Goal: Information Seeking & Learning: Learn about a topic

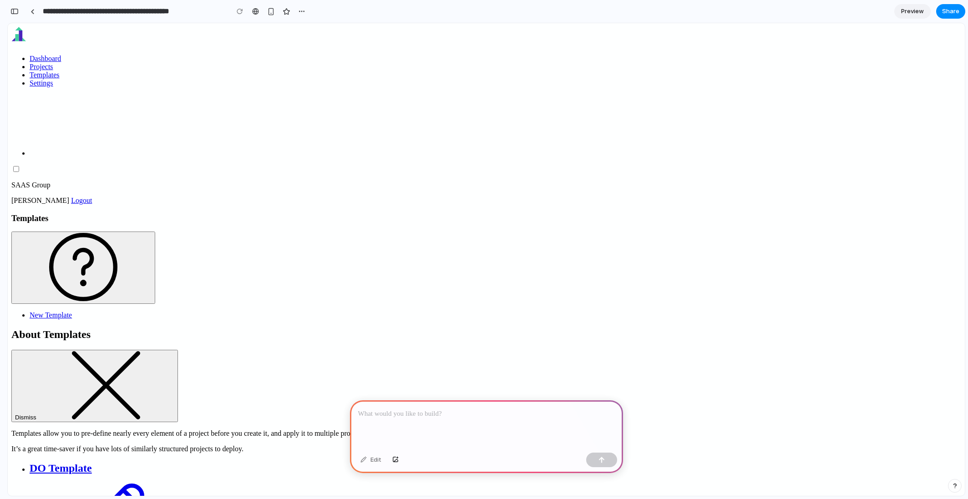
click at [457, 428] on div at bounding box center [486, 425] width 273 height 49
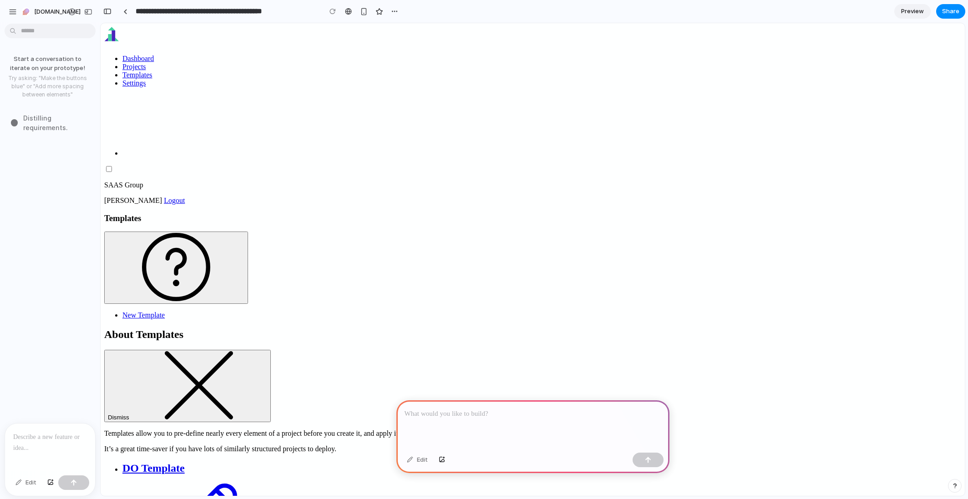
click at [478, 417] on div at bounding box center [532, 425] width 273 height 49
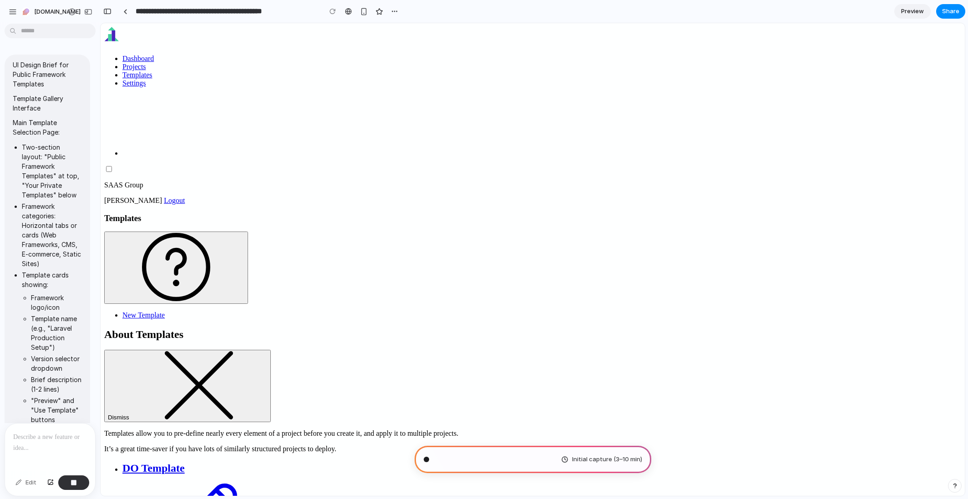
scroll to position [593, 0]
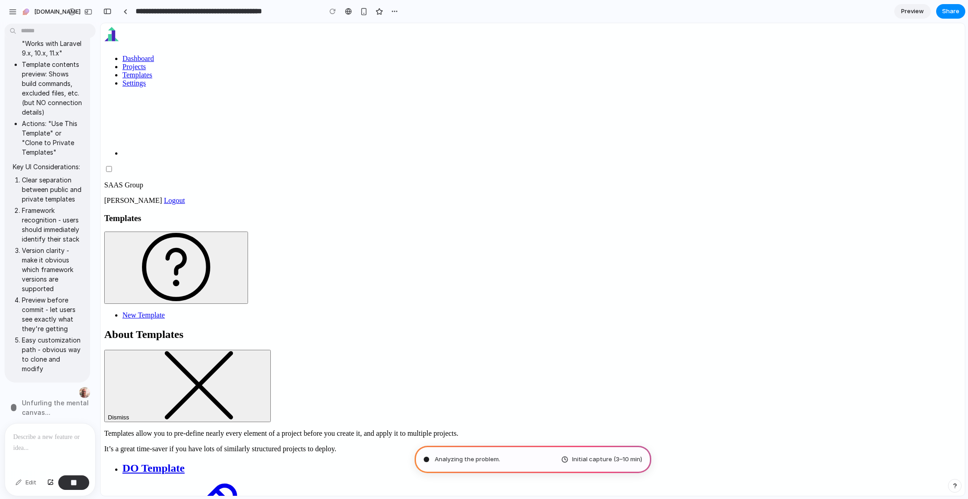
type input "**********"
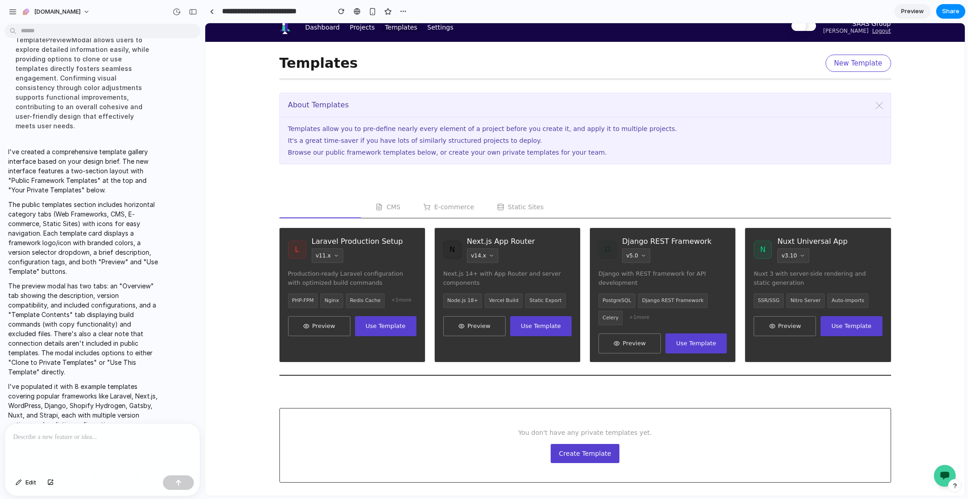
scroll to position [0, 0]
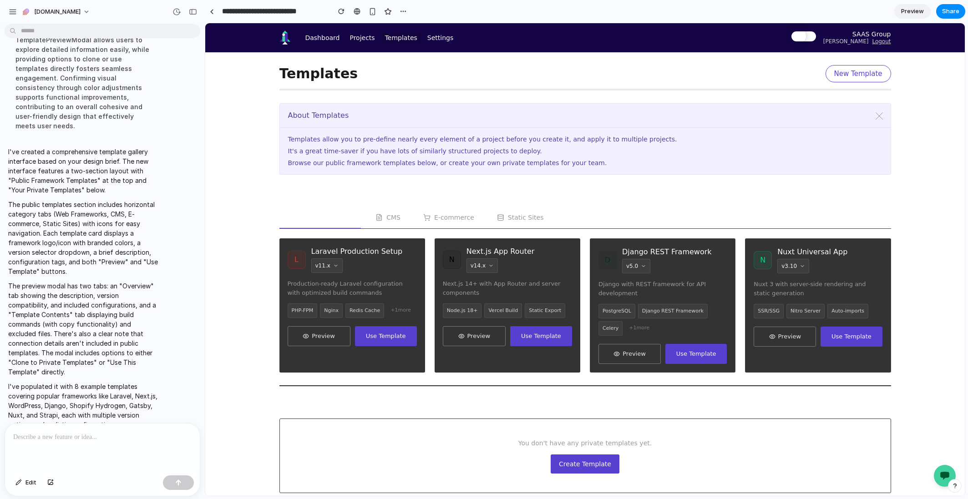
click at [394, 217] on button "CMS" at bounding box center [387, 218] width 41 height 22
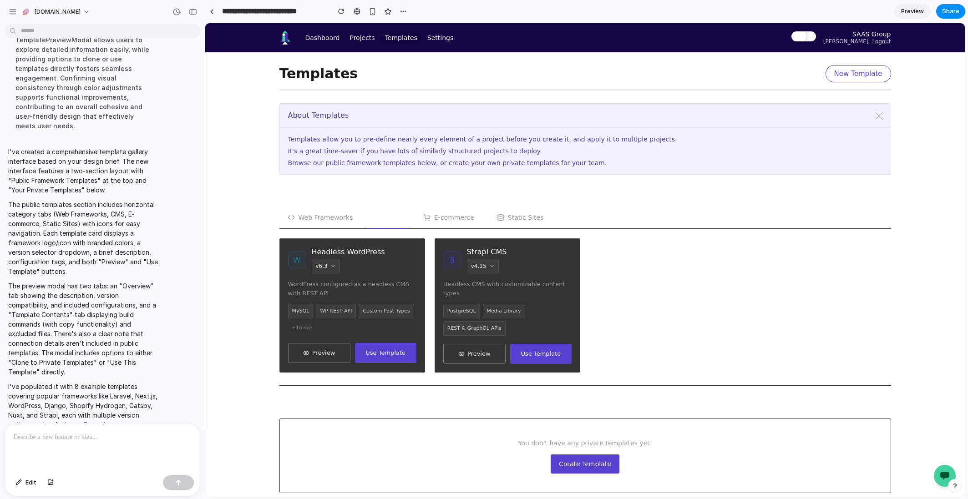
click at [438, 218] on button "E-commerce" at bounding box center [448, 218] width 67 height 22
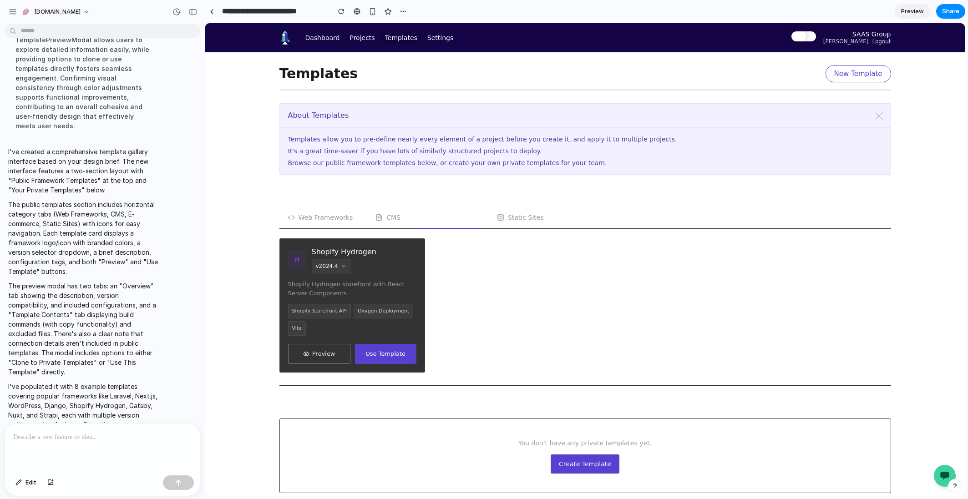
click at [503, 219] on button "Static Sites" at bounding box center [520, 218] width 63 height 22
click at [341, 219] on button "Web Frameworks" at bounding box center [320, 218] width 82 height 22
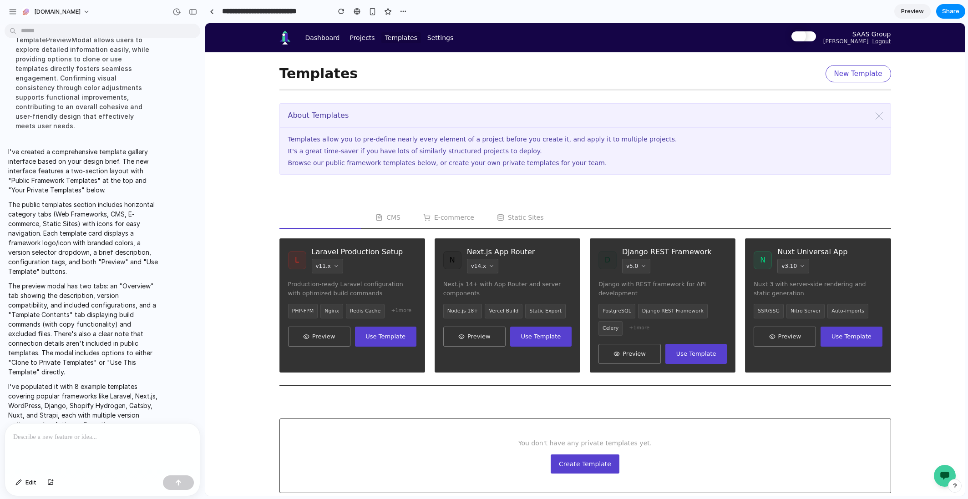
click at [507, 219] on button "Static Sites" at bounding box center [520, 218] width 63 height 22
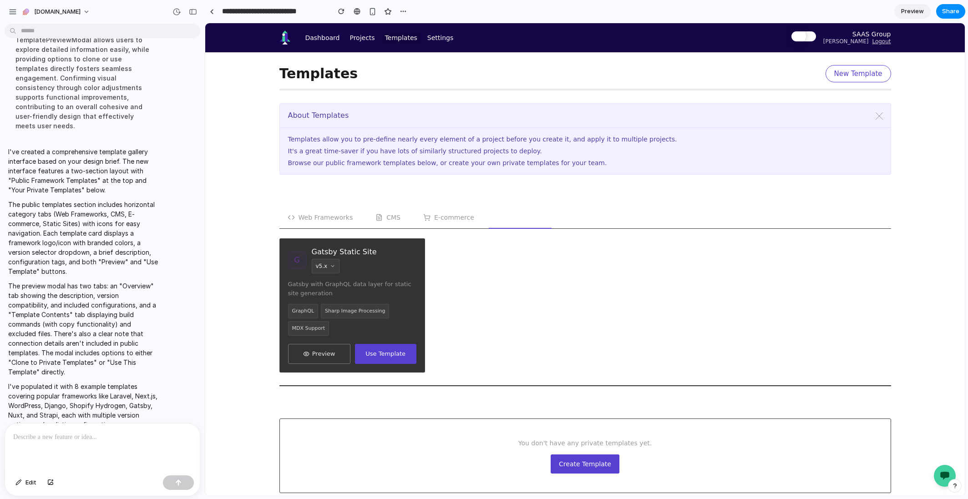
click at [329, 217] on button "Web Frameworks" at bounding box center [320, 218] width 82 height 22
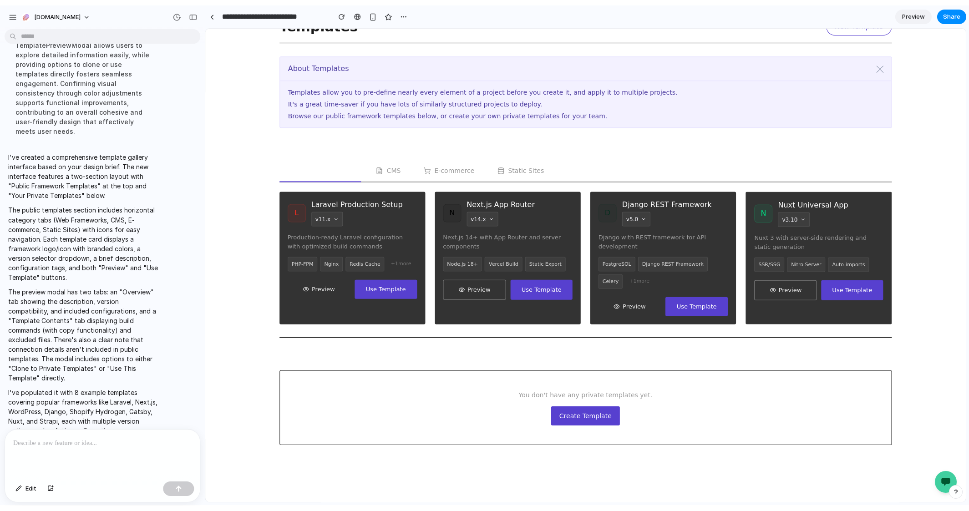
scroll to position [5, 0]
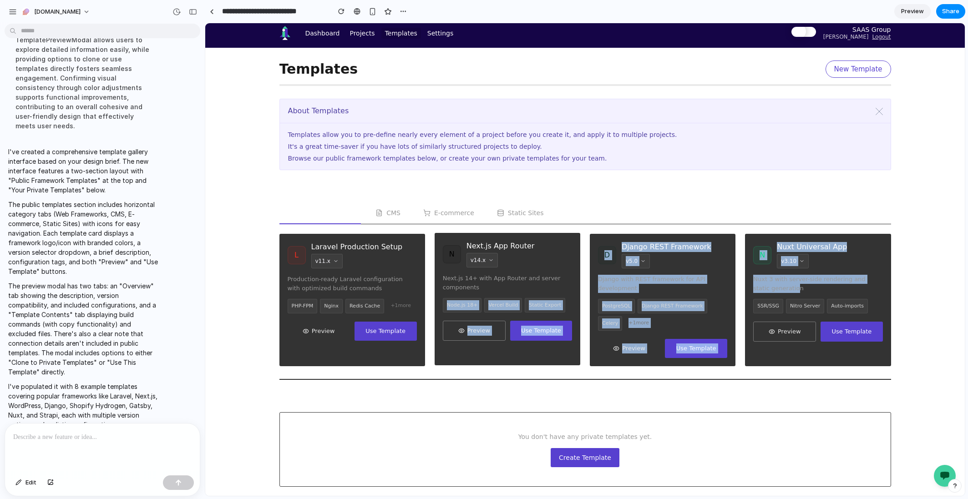
drag, startPoint x: 777, startPoint y: 284, endPoint x: 459, endPoint y: 292, distance: 318.8
click at [445, 295] on div "L Laravel Production Setup v 11.x Production-ready Laravel configuration with o…" at bounding box center [585, 300] width 612 height 132
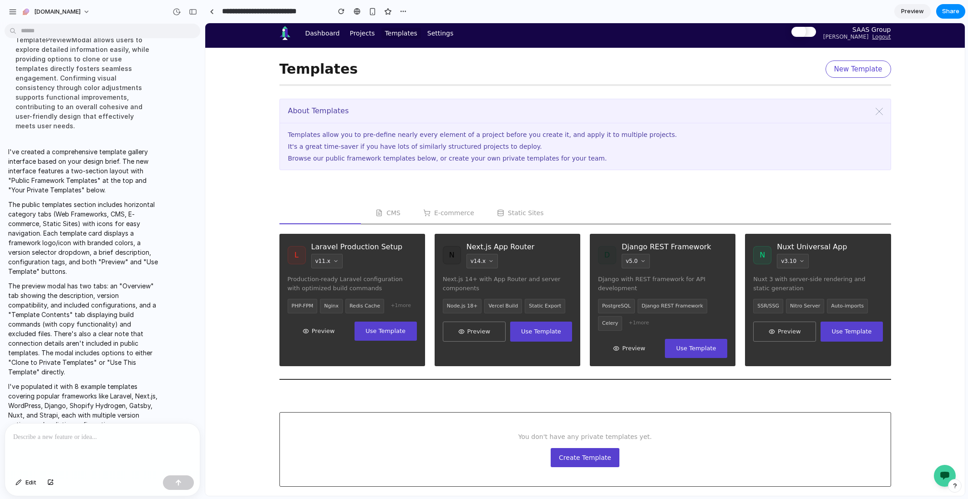
click at [808, 206] on div "Web Frameworks CMS E-commerce Static Sites" at bounding box center [585, 214] width 612 height 22
click at [786, 333] on button "Preview" at bounding box center [784, 330] width 62 height 19
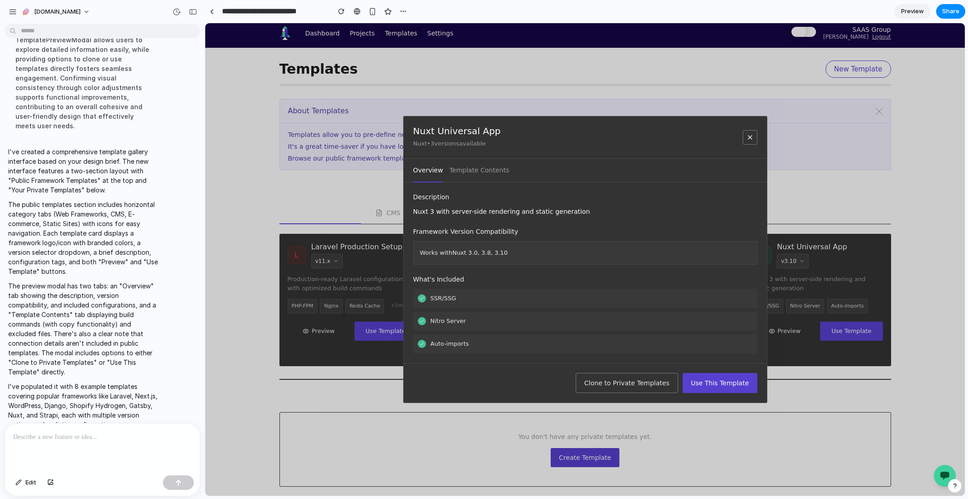
click at [493, 171] on button "Template Contents" at bounding box center [479, 171] width 60 height 24
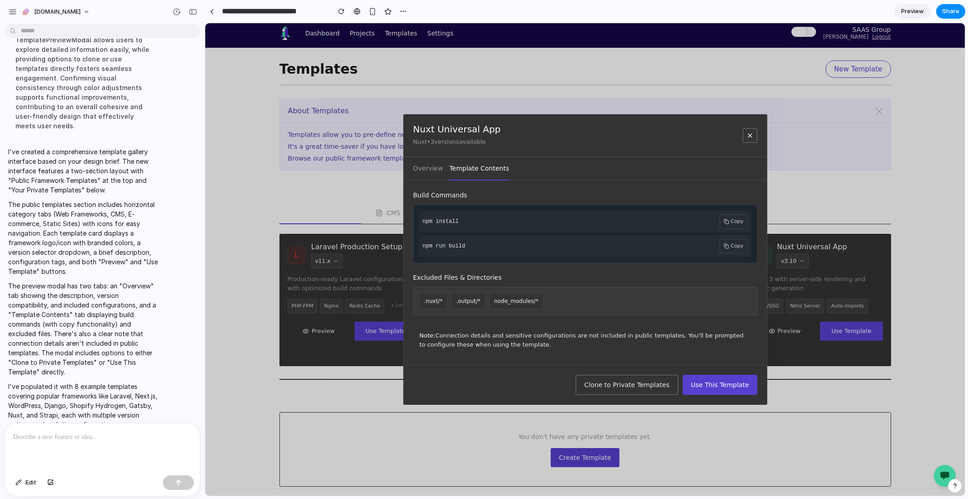
click at [425, 170] on button "Overview" at bounding box center [428, 169] width 30 height 24
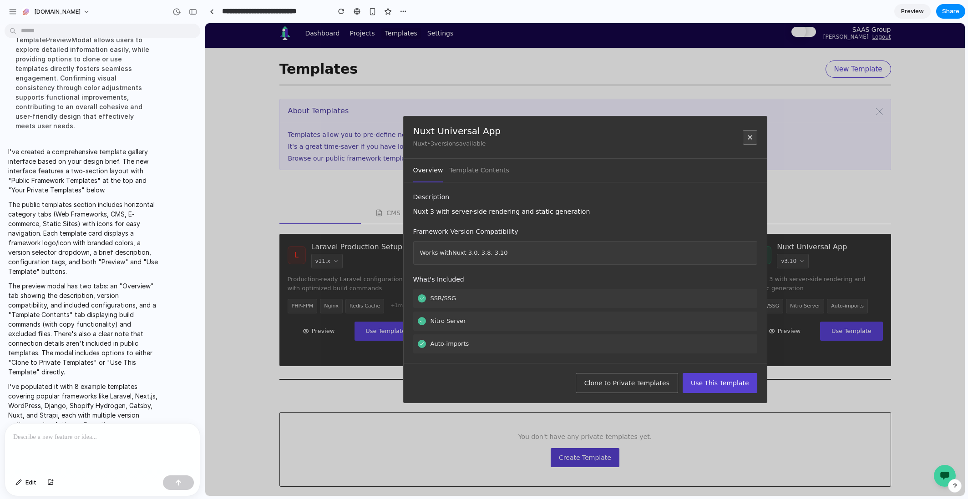
click at [749, 135] on icon at bounding box center [750, 137] width 7 height 7
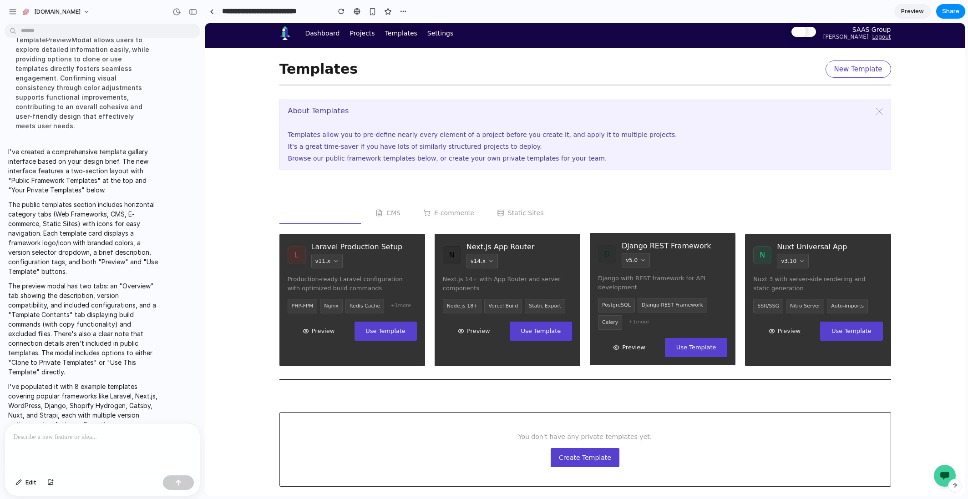
click at [638, 343] on button "Preview" at bounding box center [629, 347] width 62 height 19
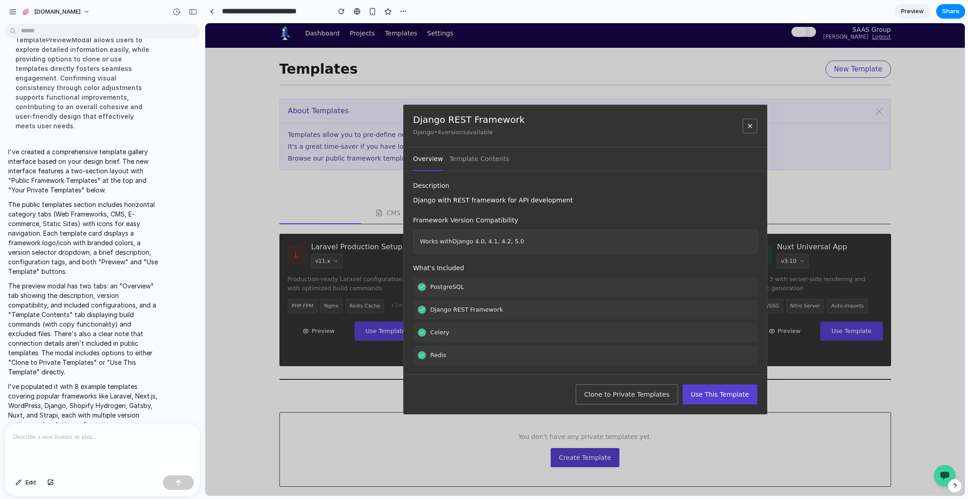
click at [467, 161] on button "Template Contents" at bounding box center [479, 159] width 60 height 24
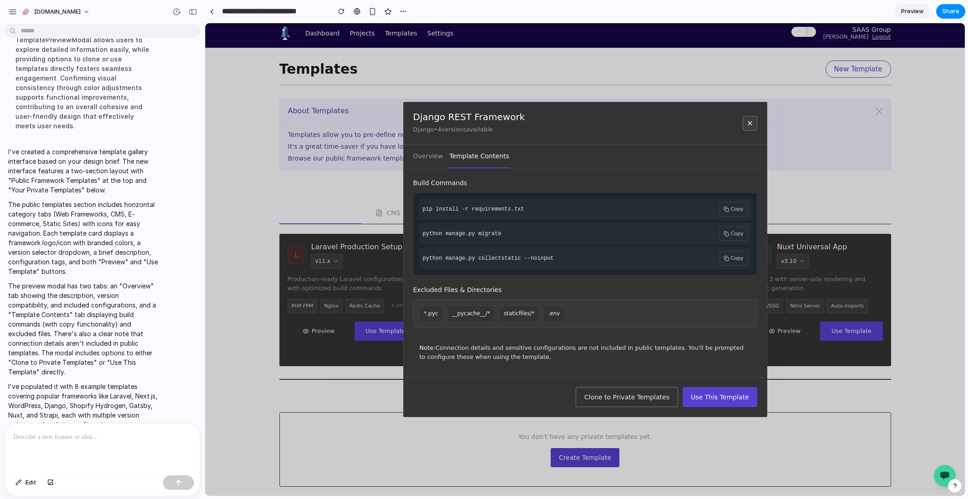
click at [749, 125] on icon at bounding box center [750, 123] width 7 height 7
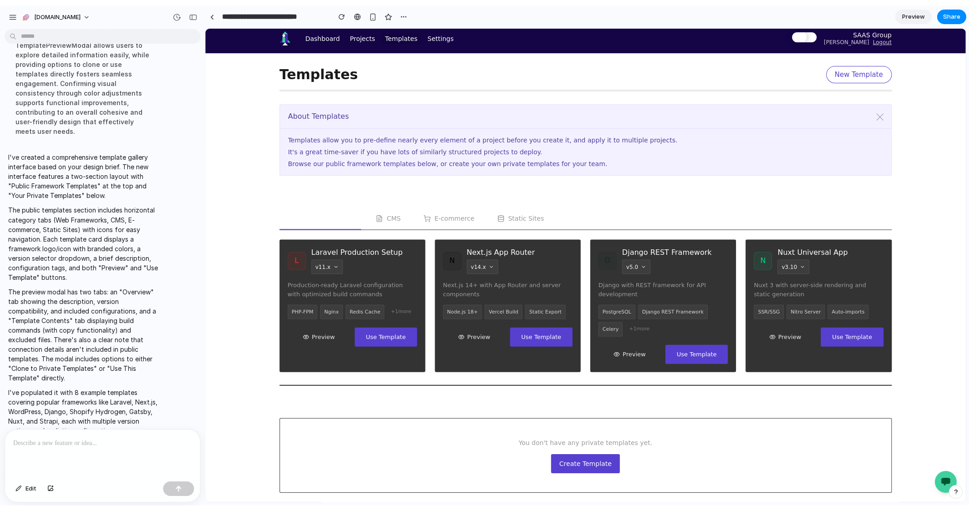
scroll to position [533, 0]
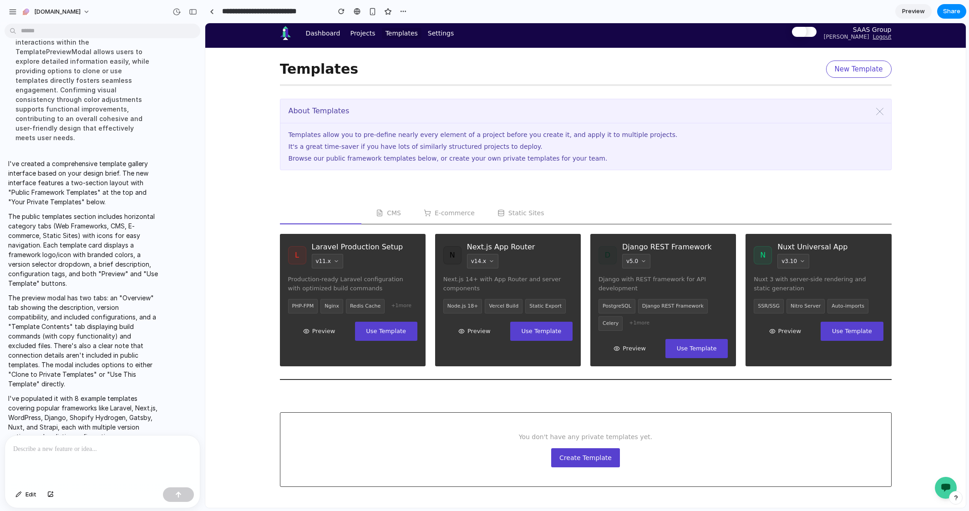
click at [136, 455] on div at bounding box center [102, 460] width 195 height 48
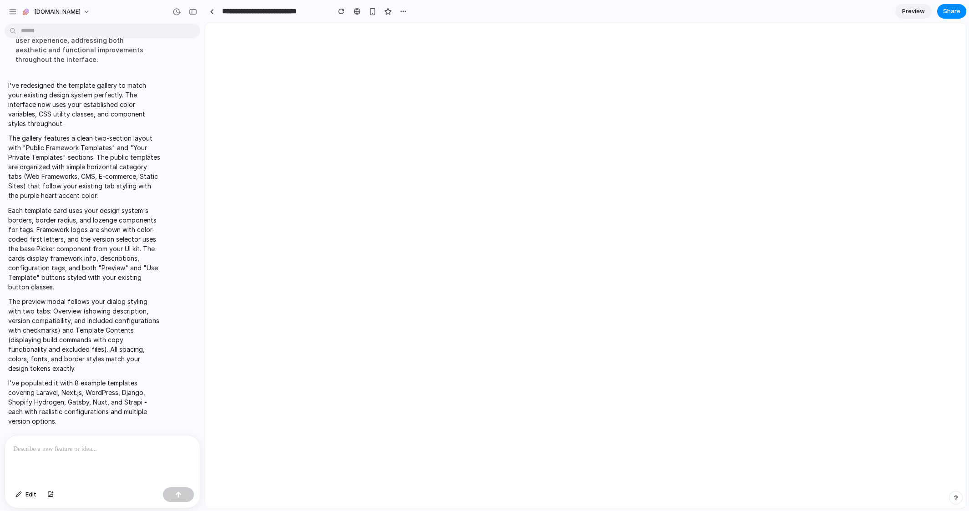
scroll to position [0, 0]
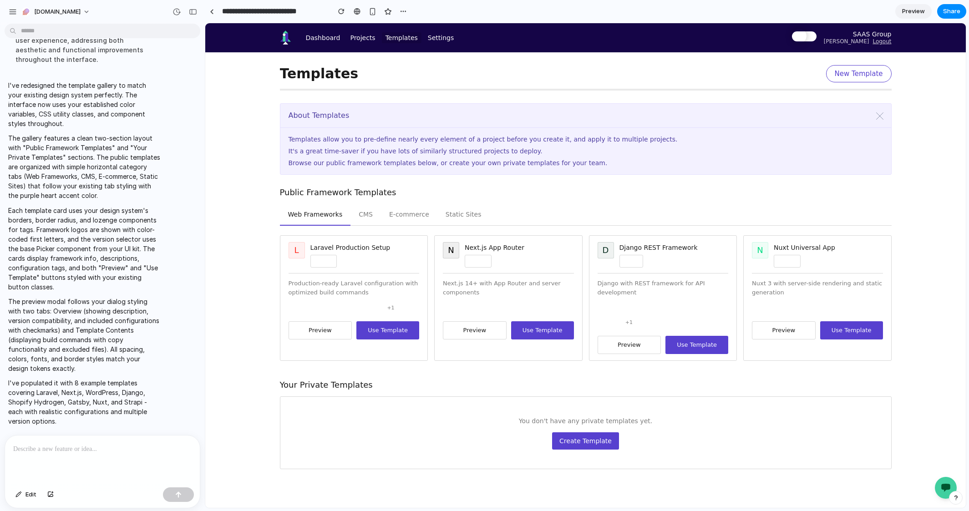
click at [329, 331] on button "Preview" at bounding box center [321, 330] width 64 height 18
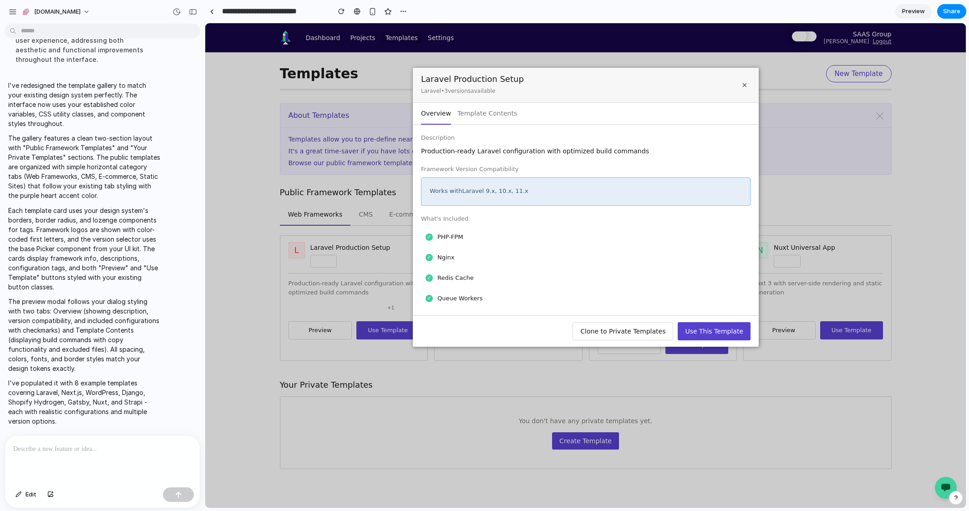
click at [471, 115] on button "Template Contents" at bounding box center [487, 114] width 60 height 22
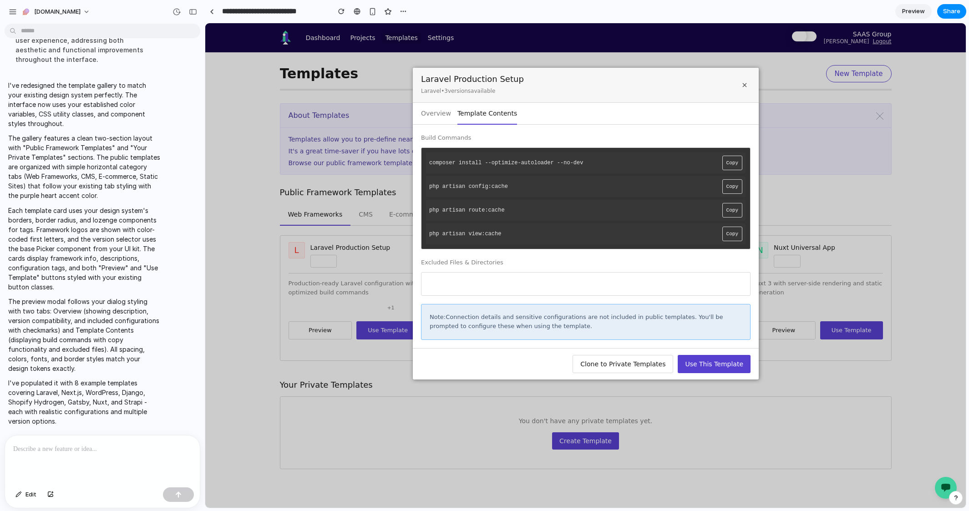
click at [731, 232] on button "Copy" at bounding box center [732, 234] width 20 height 15
click at [742, 82] on span "×" at bounding box center [745, 85] width 6 height 10
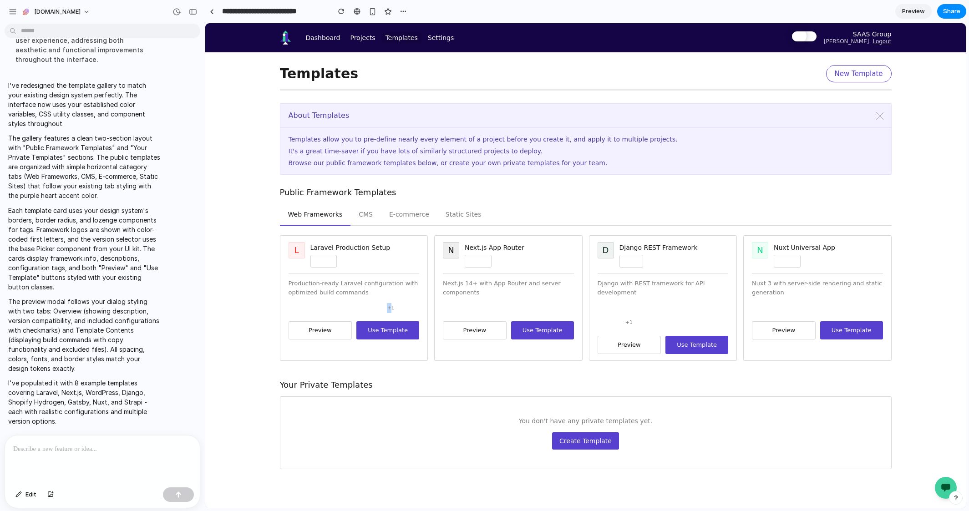
drag, startPoint x: 384, startPoint y: 308, endPoint x: 390, endPoint y: 309, distance: 5.9
click at [390, 309] on span "+ 1" at bounding box center [390, 308] width 11 height 12
click at [618, 349] on button "Preview" at bounding box center [630, 345] width 64 height 18
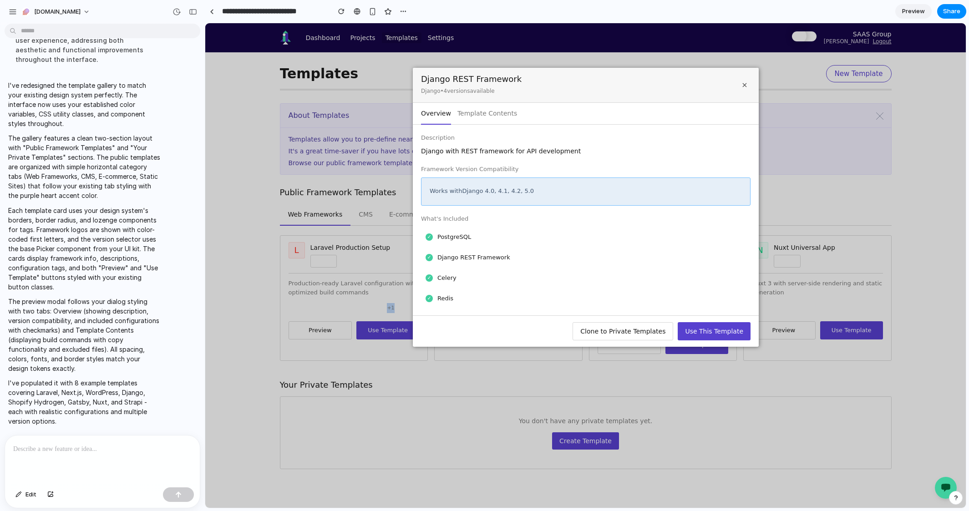
click at [487, 117] on button "Template Contents" at bounding box center [487, 114] width 60 height 22
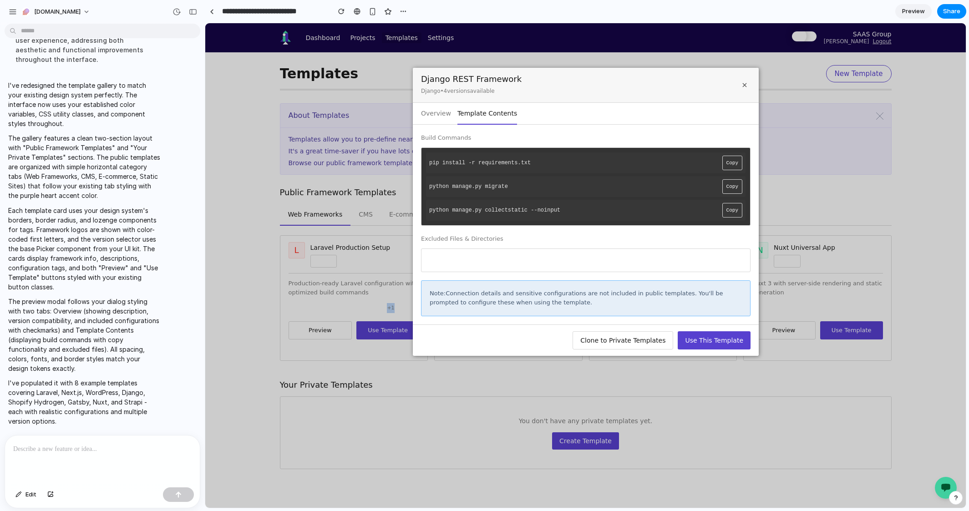
click at [421, 118] on button "Overview" at bounding box center [436, 114] width 30 height 22
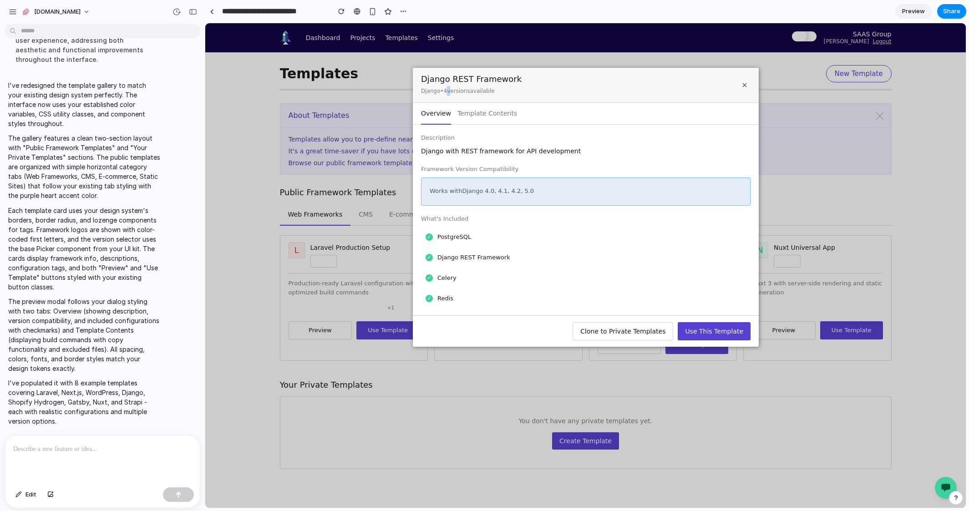
drag, startPoint x: 443, startPoint y: 96, endPoint x: 462, endPoint y: 95, distance: 18.7
click at [461, 95] on p "Django • 4 version s available" at bounding box center [471, 91] width 101 height 10
click at [574, 159] on div "Description Django with REST framework for API development Framework Version Co…" at bounding box center [586, 220] width 330 height 174
click at [742, 87] on span "×" at bounding box center [745, 85] width 6 height 10
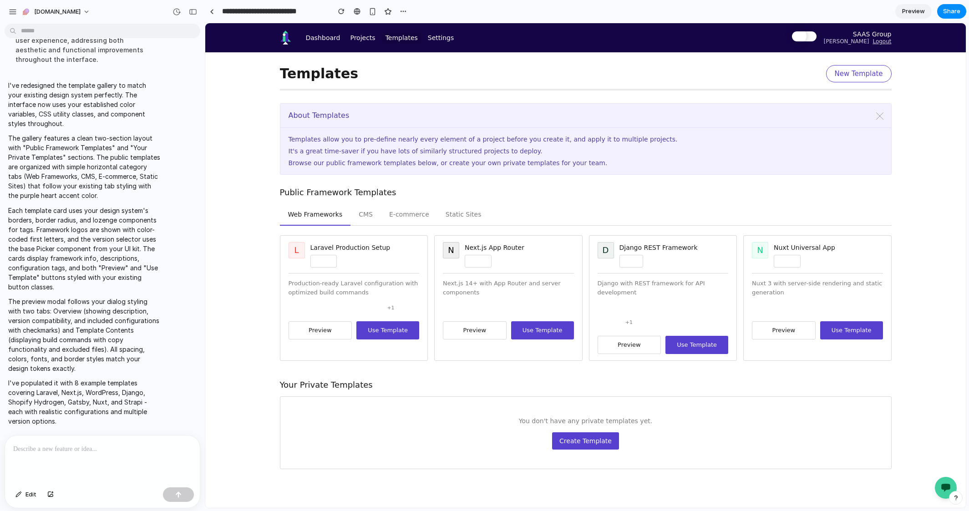
click at [626, 262] on button "v 5.0 ▼" at bounding box center [632, 261] width 24 height 13
click at [625, 263] on div "v4.0 v4.1 v4.2 v5.0" at bounding box center [585, 265] width 761 height 485
click at [123, 461] on div at bounding box center [102, 460] width 195 height 48
click at [330, 265] on span "▼" at bounding box center [331, 261] width 3 height 10
drag, startPoint x: 324, startPoint y: 263, endPoint x: 400, endPoint y: 429, distance: 182.9
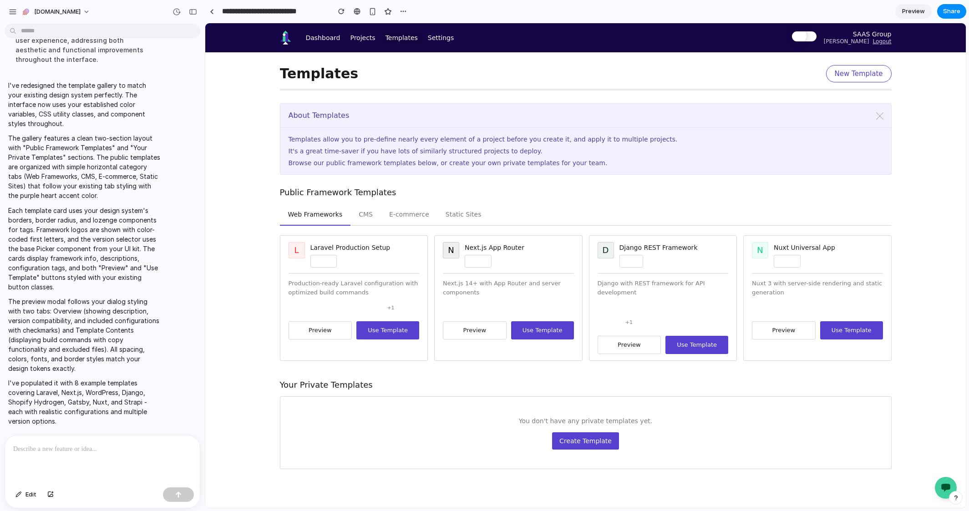
click at [324, 263] on div "v9.x v10.x v11.x" at bounding box center [585, 265] width 761 height 485
click at [101, 459] on div at bounding box center [102, 460] width 195 height 48
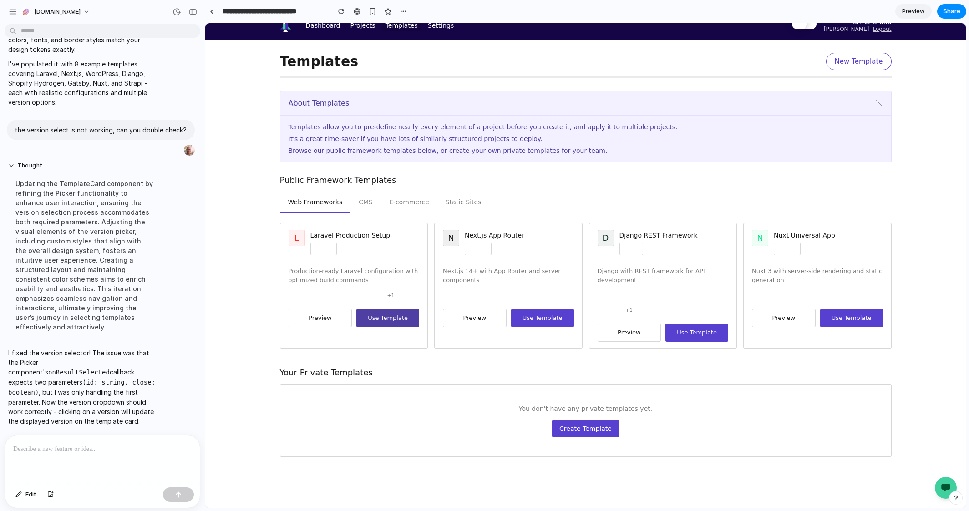
scroll to position [18, 0]
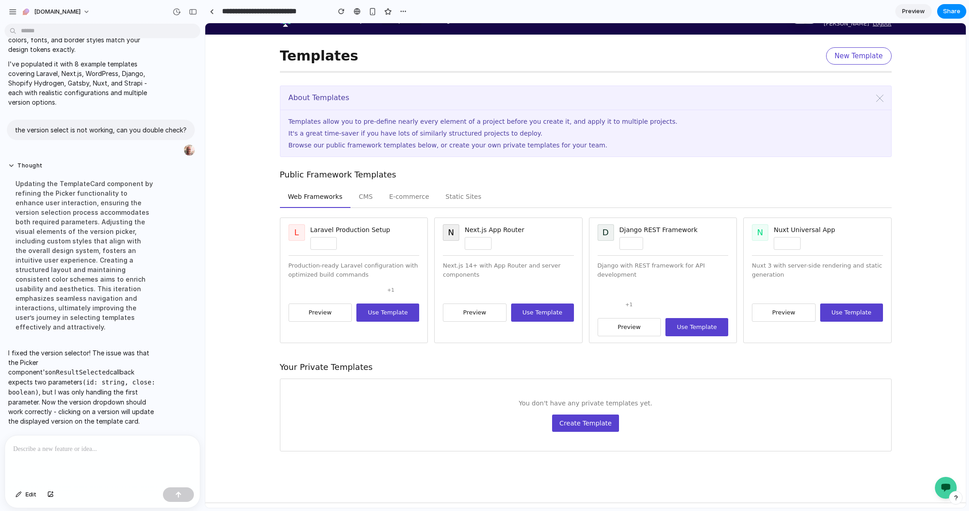
click at [330, 242] on span "▼" at bounding box center [331, 244] width 3 height 10
click at [323, 244] on div "v9.x v10.x v11.x" at bounding box center [585, 265] width 761 height 485
click at [479, 240] on button "v 14.x ▼" at bounding box center [478, 243] width 27 height 13
click at [479, 240] on div "v13.x v14.x v15.x" at bounding box center [585, 265] width 761 height 485
click at [485, 243] on span "▼" at bounding box center [486, 244] width 3 height 10
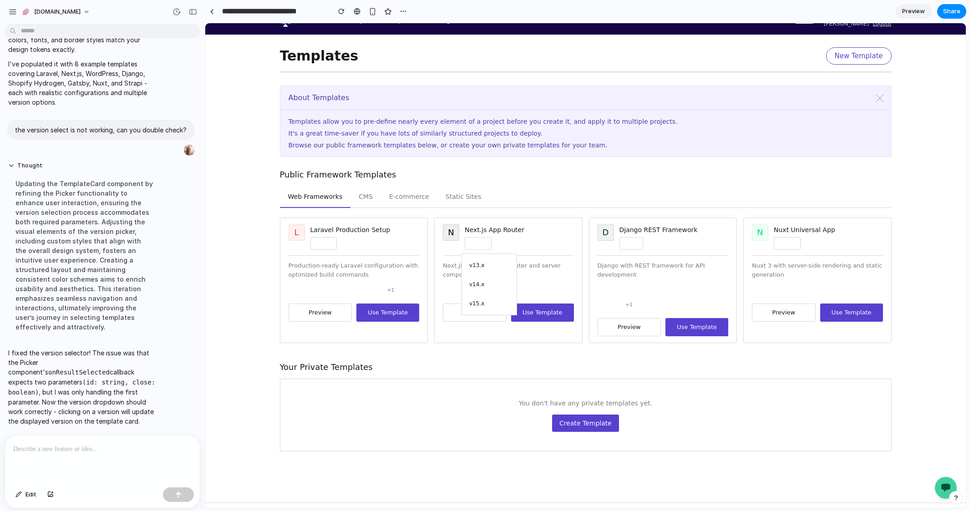
drag, startPoint x: 652, startPoint y: 372, endPoint x: 639, endPoint y: 372, distance: 13.2
click at [652, 372] on div "v13.x v14.x v15.x" at bounding box center [585, 265] width 761 height 485
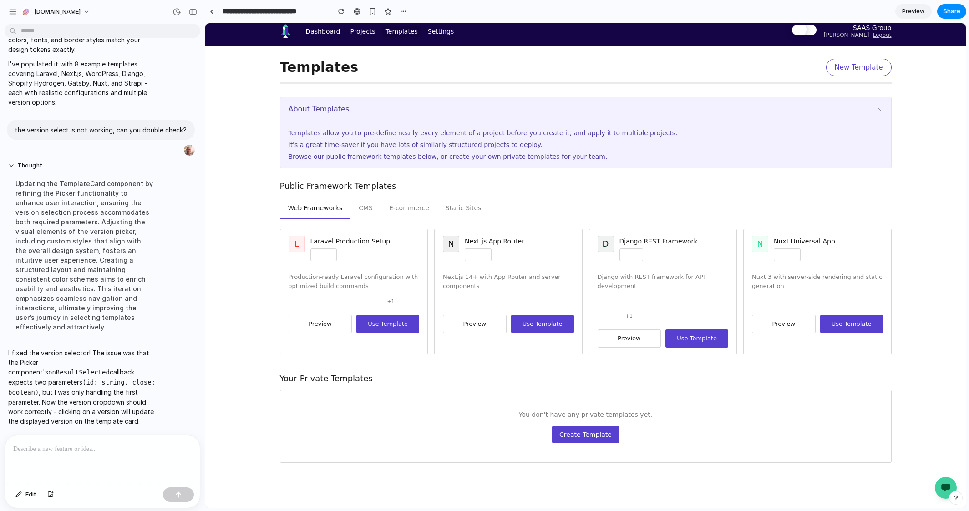
scroll to position [0, 0]
